Goal: Find specific page/section: Find specific page/section

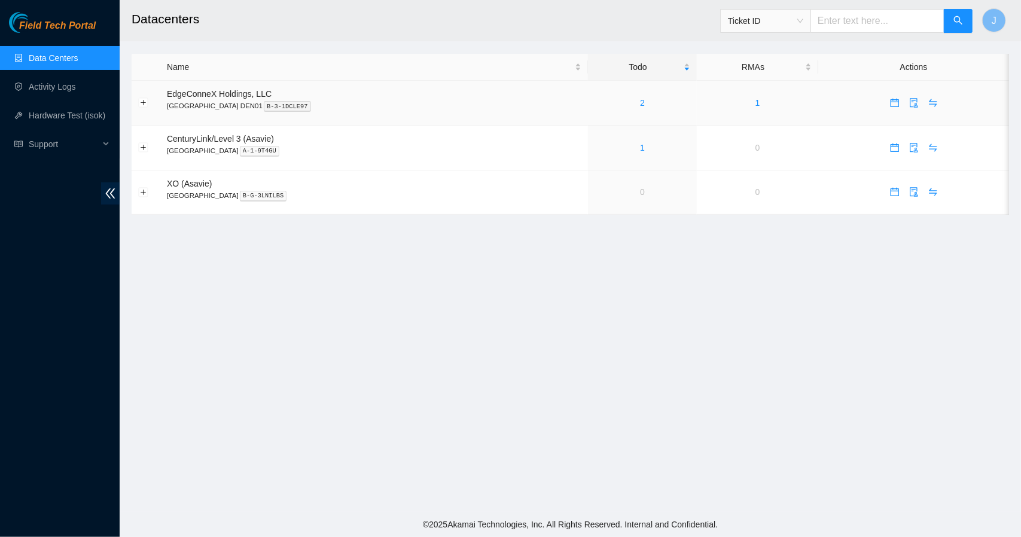
click at [598, 103] on div "2" at bounding box center [642, 102] width 96 height 13
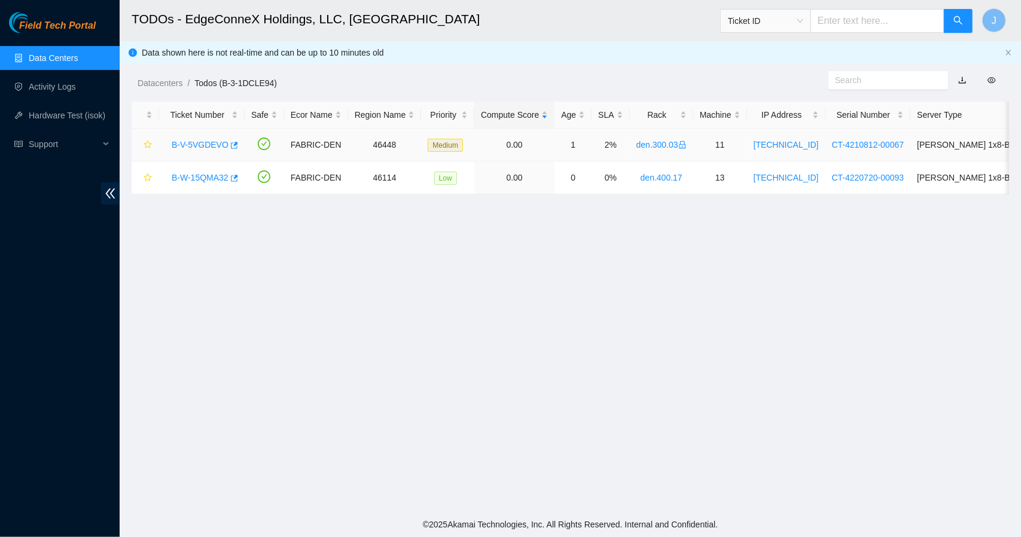
click at [203, 144] on link "B-V-5VGDEVO" at bounding box center [200, 145] width 57 height 10
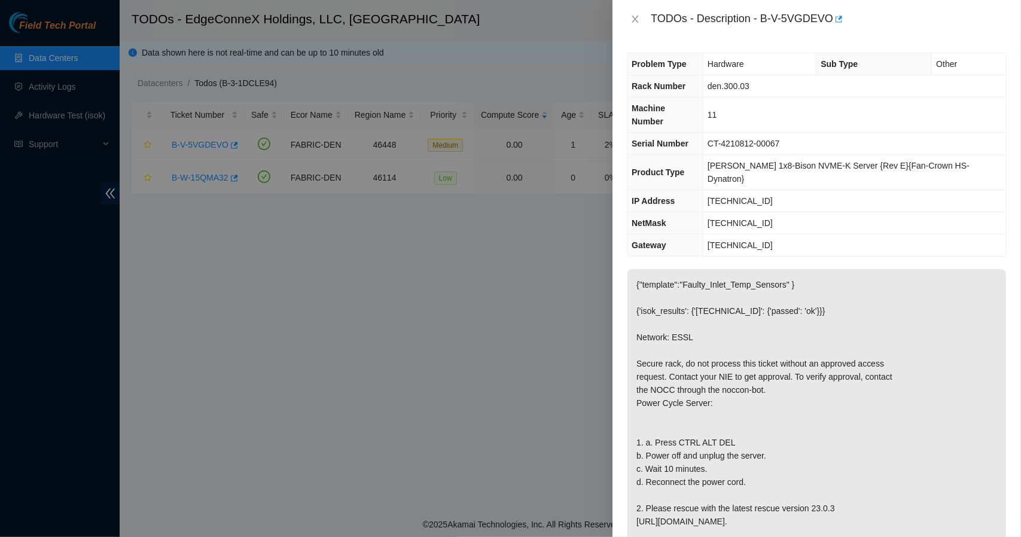
click at [920, 495] on p "{"template":"Faulty_Inlet_Temp_Sensors" } {'isok_results': {'[TECHNICAL_ID]': {…" at bounding box center [816, 436] width 379 height 334
click at [636, 17] on icon "close" at bounding box center [635, 19] width 10 height 10
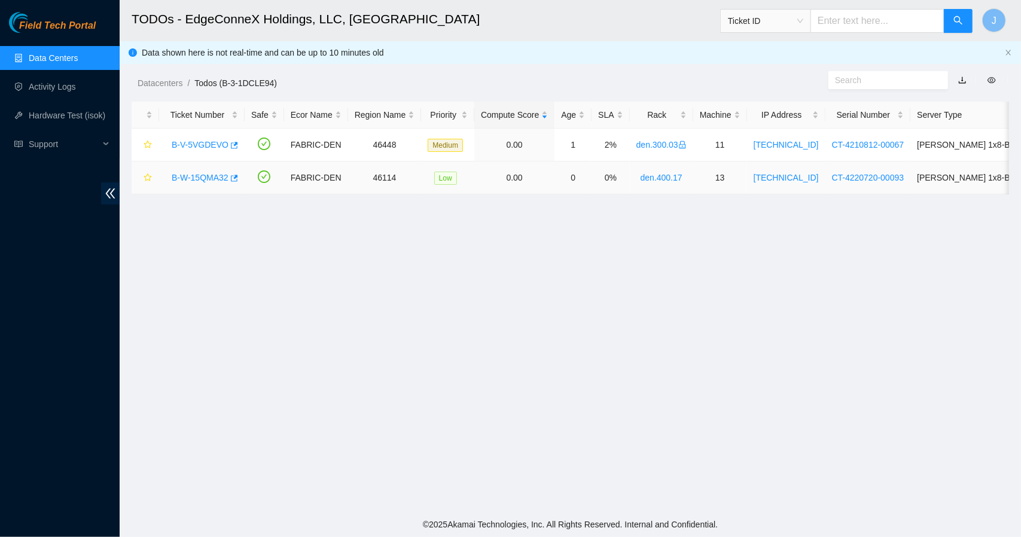
click at [215, 173] on link "B-W-15QMA32" at bounding box center [200, 178] width 57 height 10
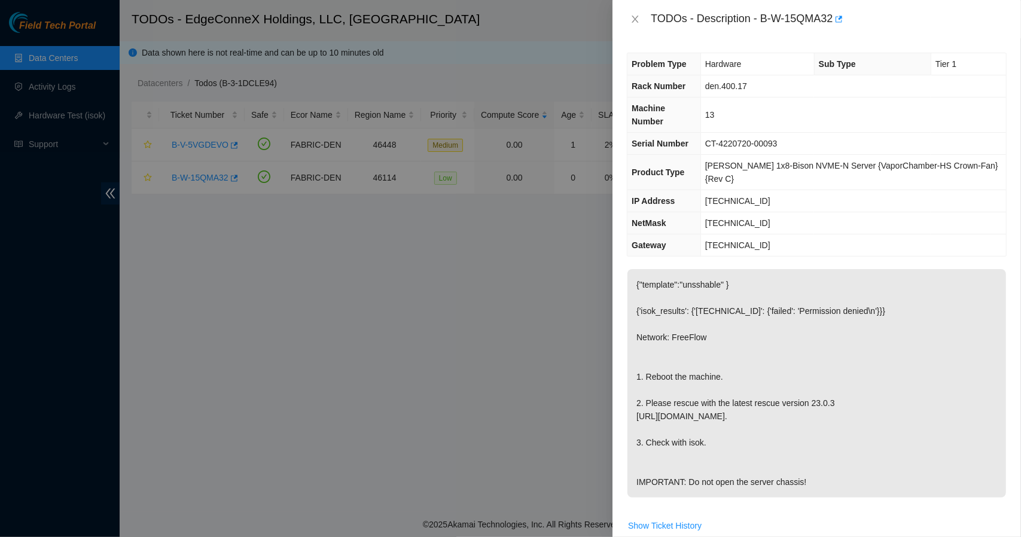
click at [507, 204] on div at bounding box center [510, 268] width 1021 height 537
click at [638, 20] on icon "close" at bounding box center [635, 19] width 10 height 10
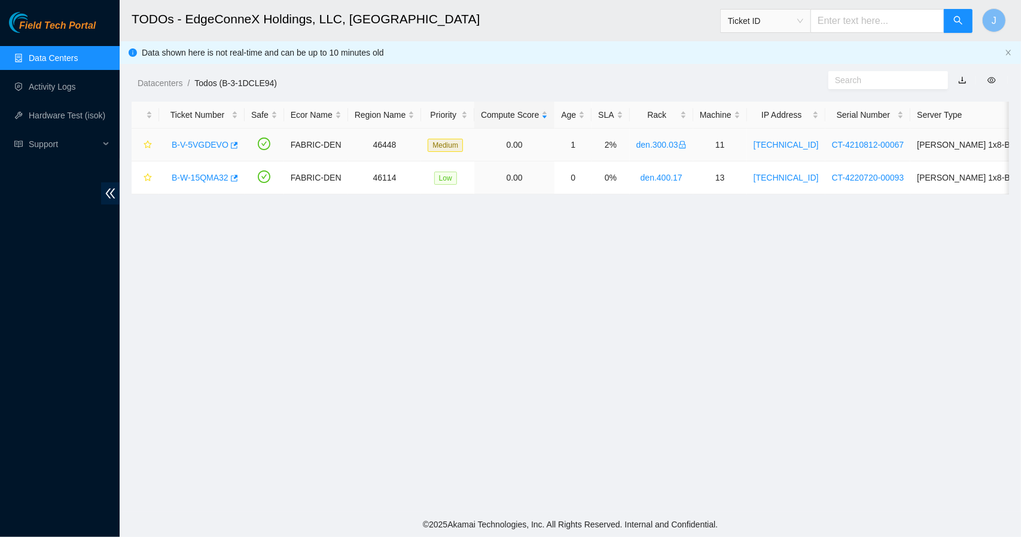
click at [202, 143] on link "B-V-5VGDEVO" at bounding box center [200, 145] width 57 height 10
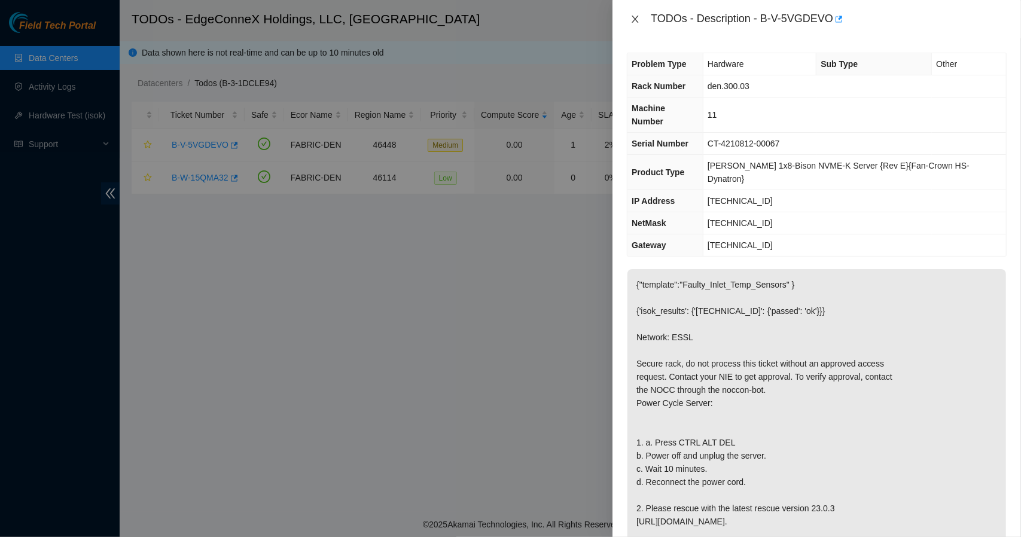
click at [636, 19] on icon "close" at bounding box center [635, 19] width 10 height 10
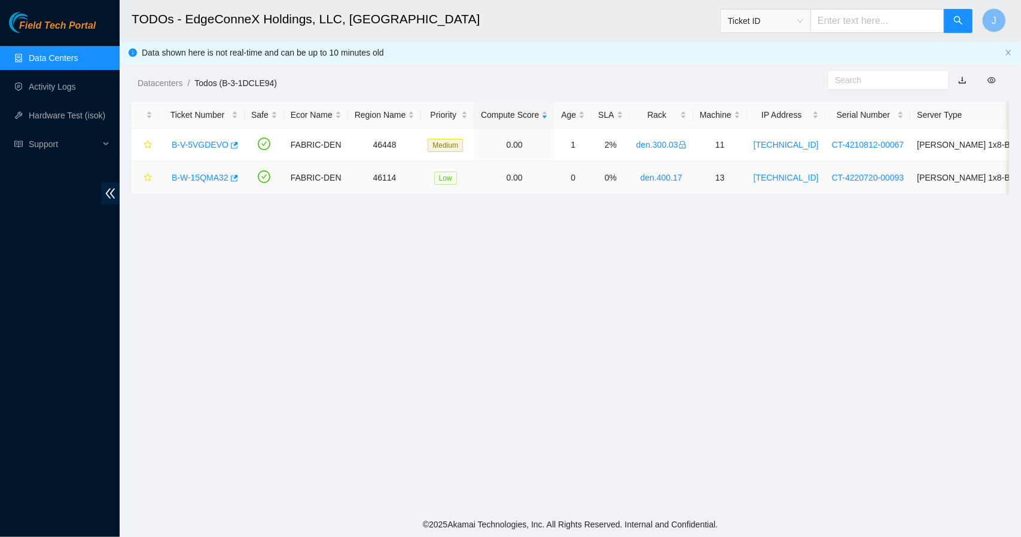
click at [210, 174] on link "B-W-15QMA32" at bounding box center [200, 178] width 57 height 10
